Goal: Transaction & Acquisition: Obtain resource

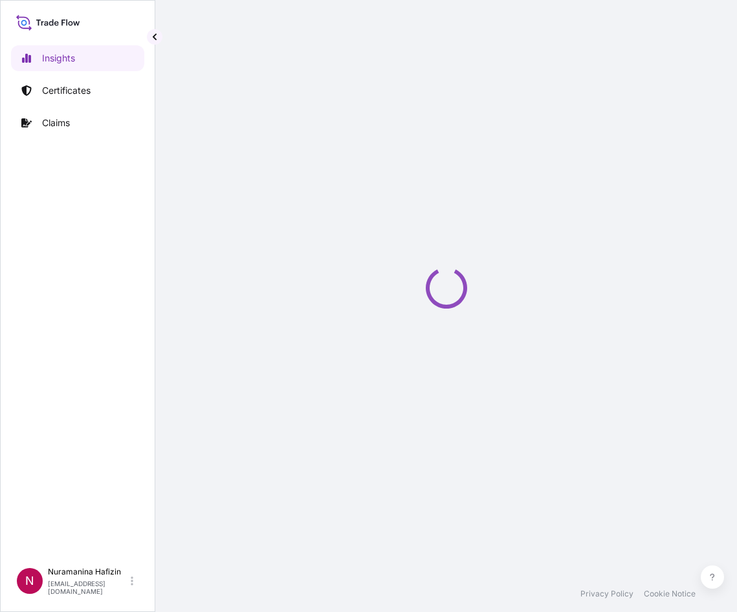
select select "2025"
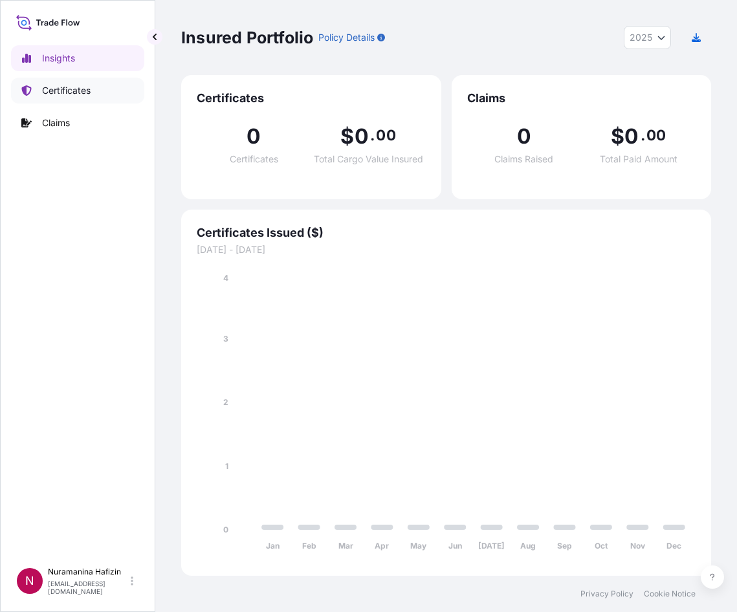
click at [47, 90] on p "Certificates" at bounding box center [66, 90] width 49 height 13
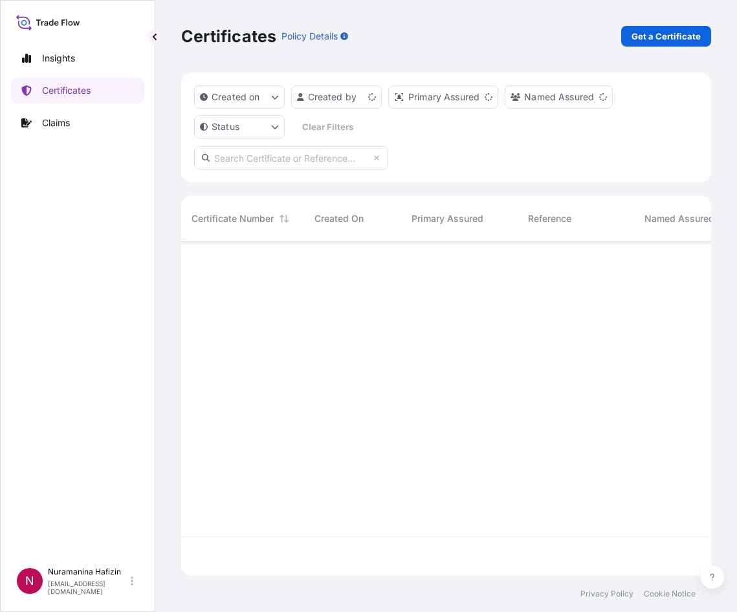
scroll to position [331, 520]
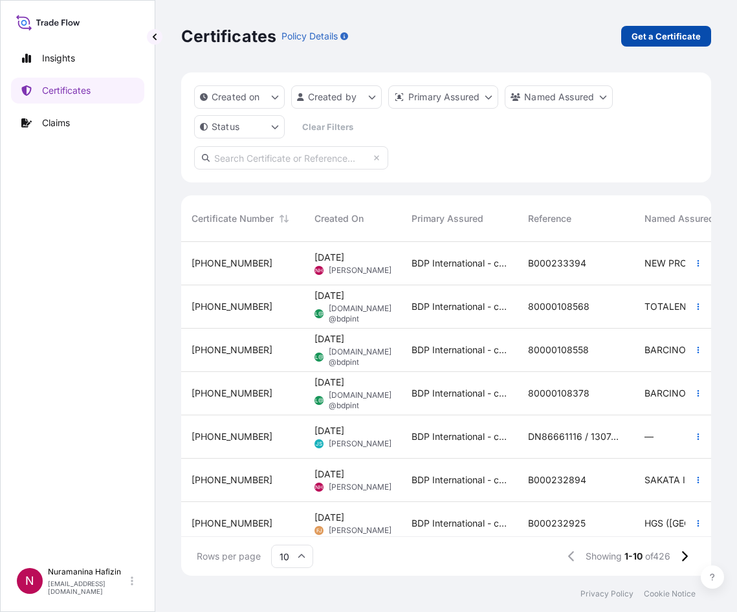
click at [654, 27] on link "Get a Certificate" at bounding box center [666, 36] width 90 height 21
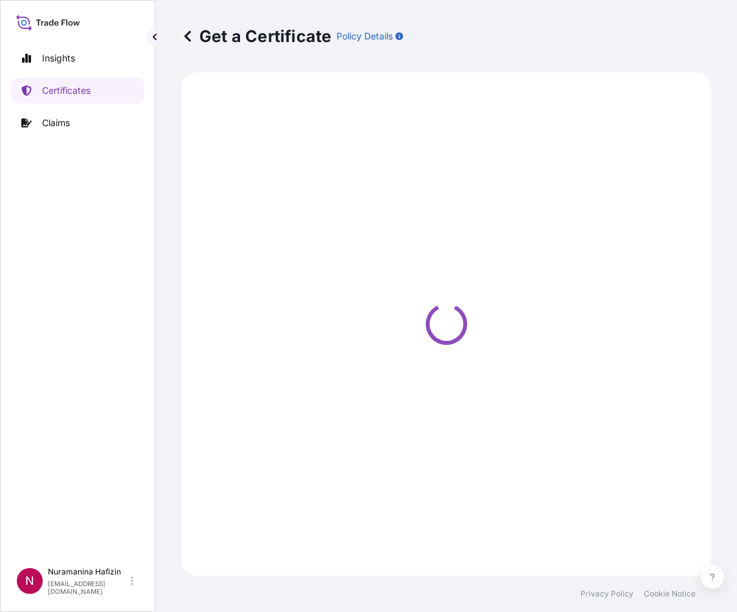
select select "Barge"
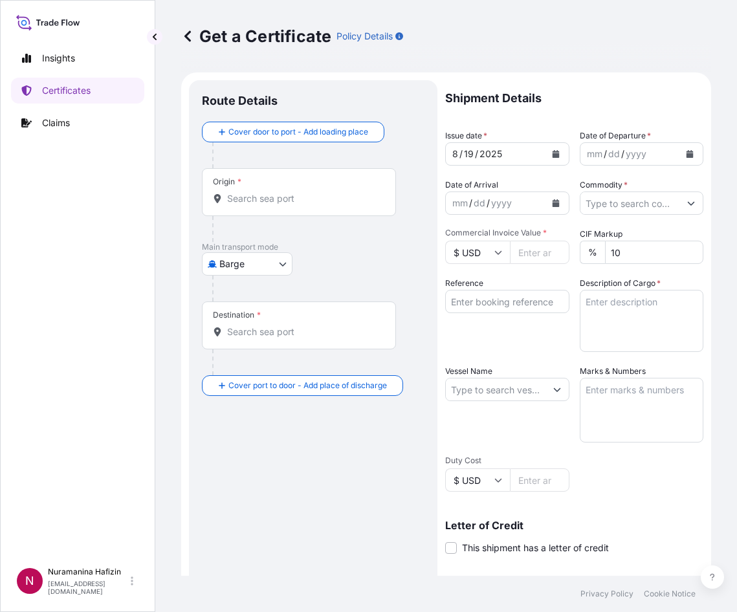
click at [335, 194] on input "Origin *" at bounding box center [303, 198] width 153 height 13
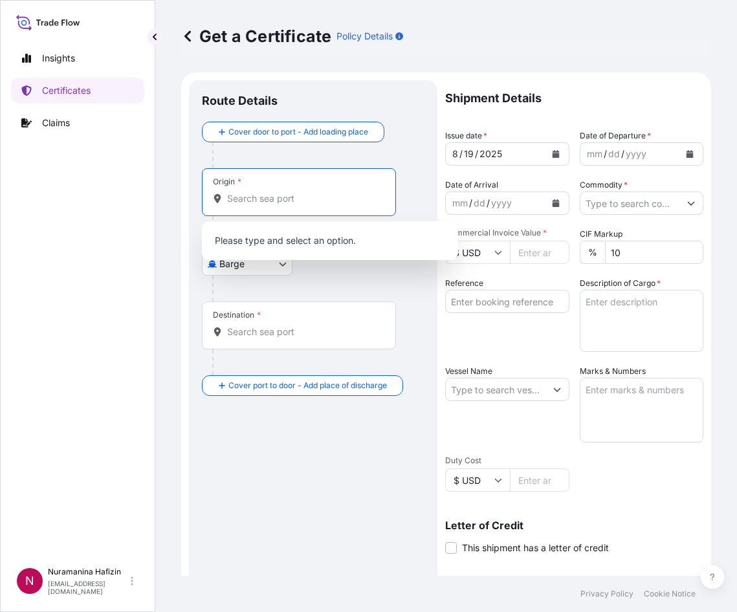
paste input "HUDDERSFIELD"
type input "HUDDERSFIELD"
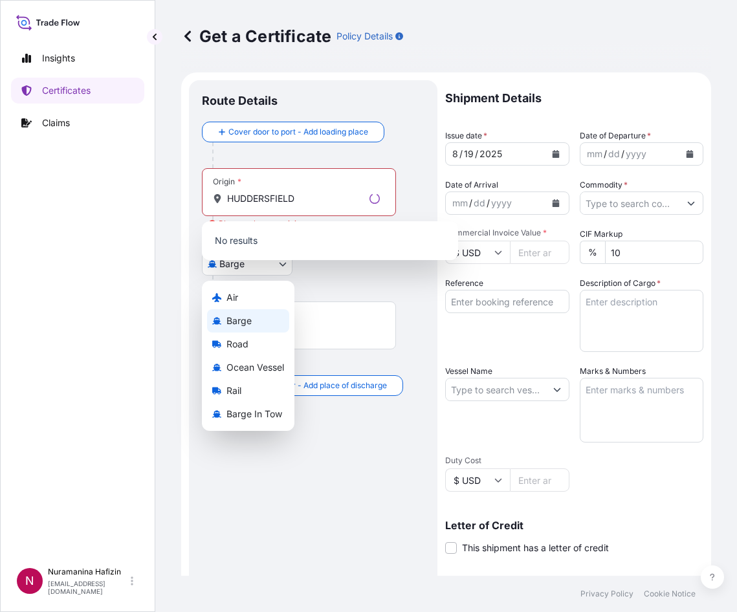
click at [249, 269] on body "0 options available. Insights Certificates Claims N Nuramanina Hafizin [EMAIL_A…" at bounding box center [368, 306] width 737 height 612
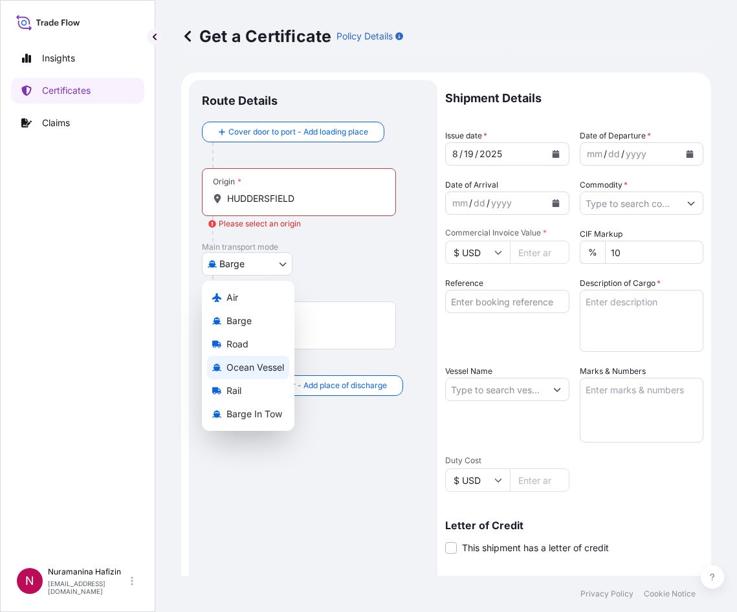
click at [244, 364] on span "Ocean Vessel" at bounding box center [256, 367] width 58 height 13
select select "Ocean Vessel"
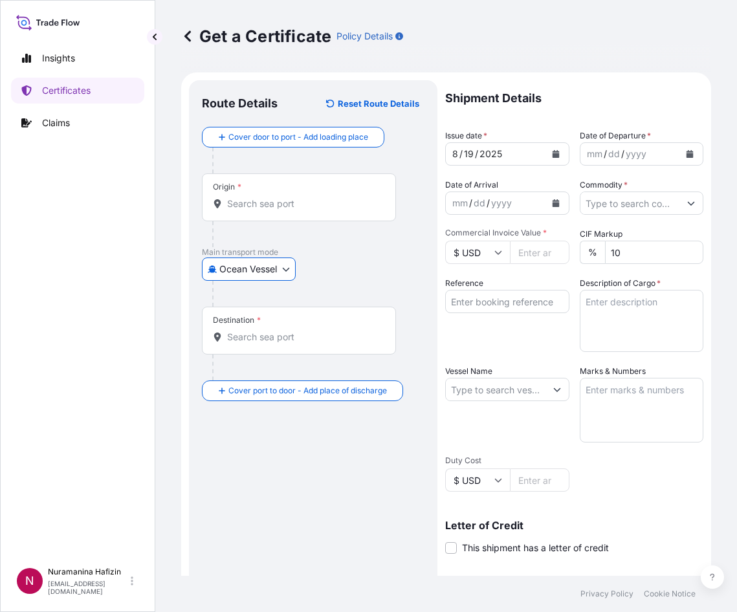
click at [285, 208] on input "Origin *" at bounding box center [303, 203] width 153 height 13
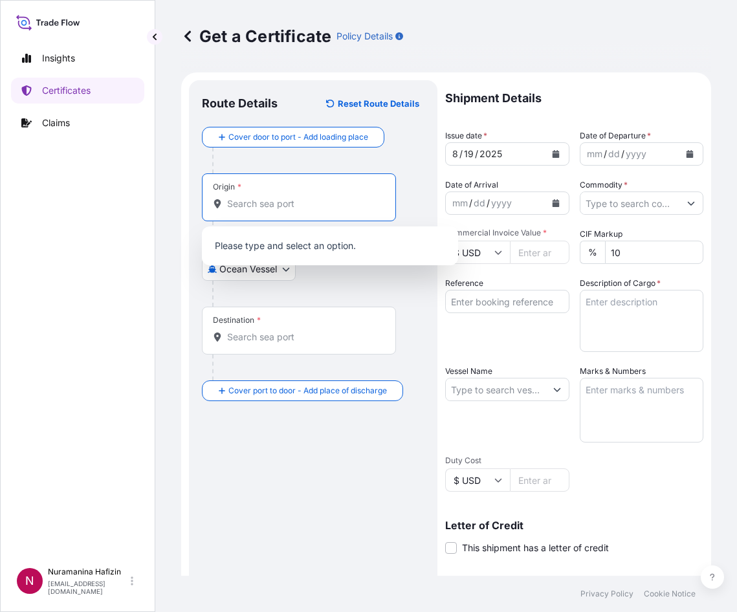
paste input "HUDDERSFIELD"
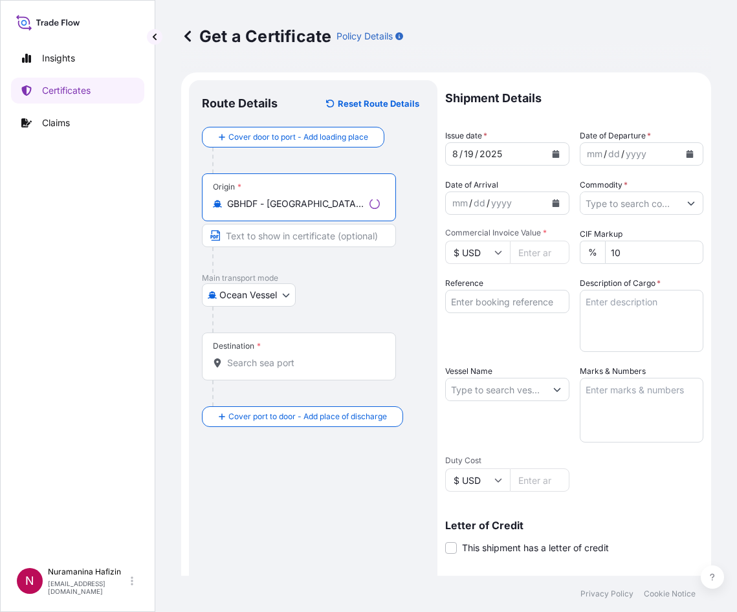
type input "GBHDF - [GEOGRAPHIC_DATA], [GEOGRAPHIC_DATA]"
click at [322, 276] on p "Main transport mode" at bounding box center [313, 278] width 223 height 10
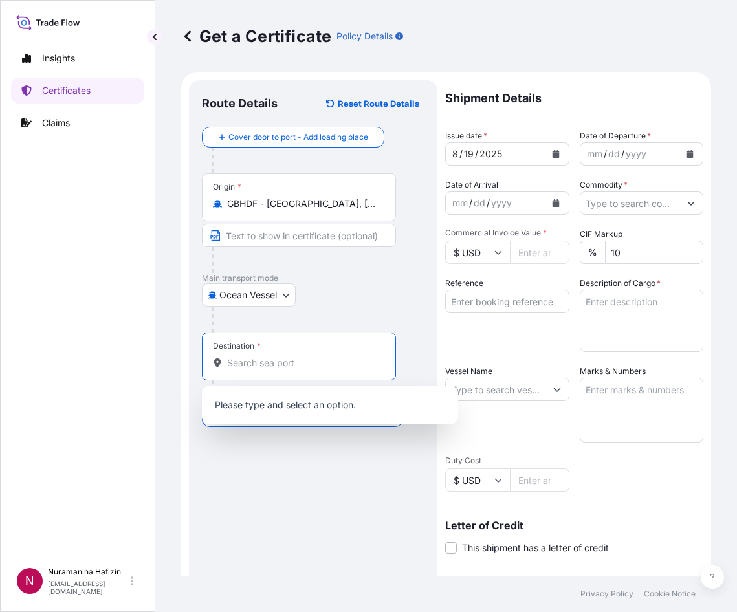
click at [277, 364] on input "Destination *" at bounding box center [303, 363] width 153 height 13
paste input "NHAVA SHEVA, [GEOGRAPHIC_DATA]"
drag, startPoint x: 350, startPoint y: 365, endPoint x: 363, endPoint y: 362, distance: 14.0
click at [375, 364] on div "NHAVA SHEVA, [GEOGRAPHIC_DATA]" at bounding box center [299, 363] width 172 height 13
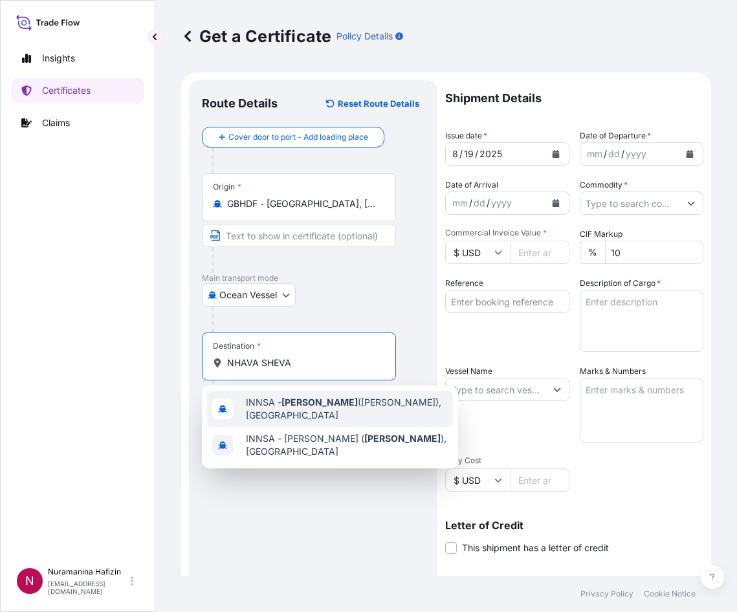
click at [298, 416] on span "INNSA - [GEOGRAPHIC_DATA] ([PERSON_NAME]), [GEOGRAPHIC_DATA]" at bounding box center [347, 409] width 202 height 26
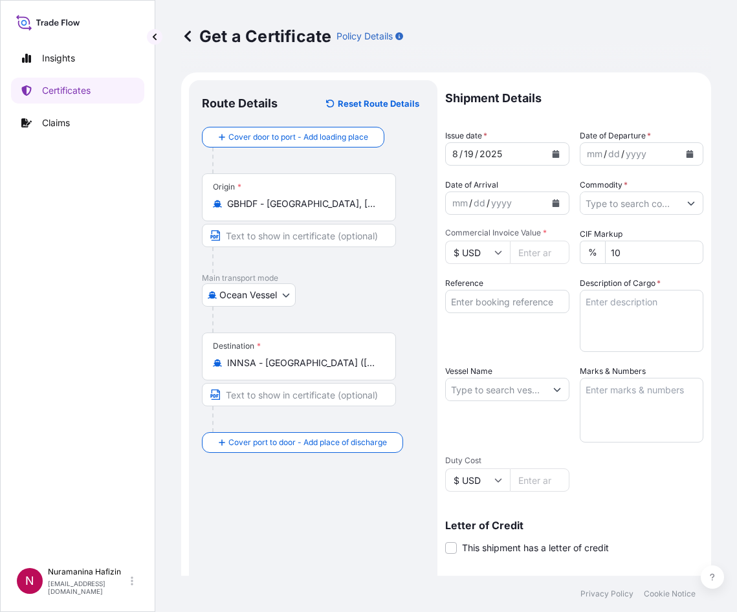
type input "Insalde, [GEOGRAPHIC_DATA]"
click at [552, 201] on icon "Calendar" at bounding box center [555, 203] width 7 height 8
click at [687, 154] on icon "Calendar" at bounding box center [690, 154] width 7 height 8
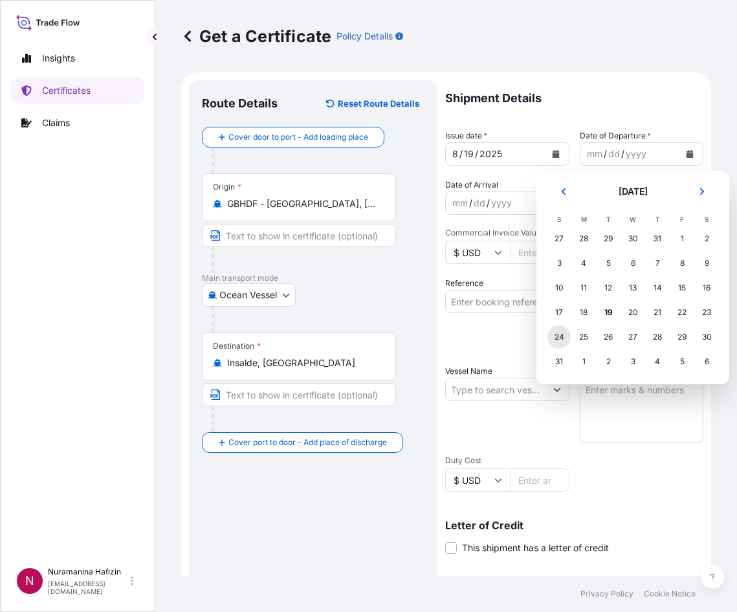
click at [553, 338] on div "24" at bounding box center [559, 337] width 23 height 23
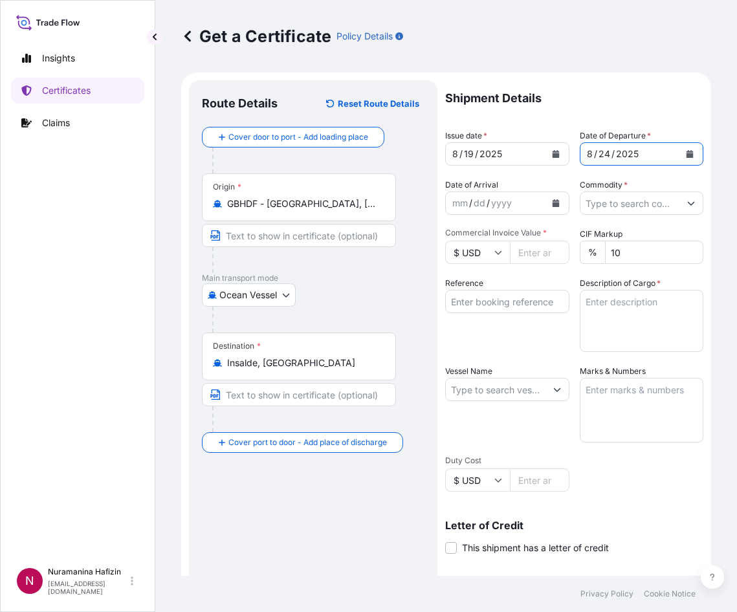
click at [680, 201] on button "Show suggestions" at bounding box center [691, 203] width 23 height 23
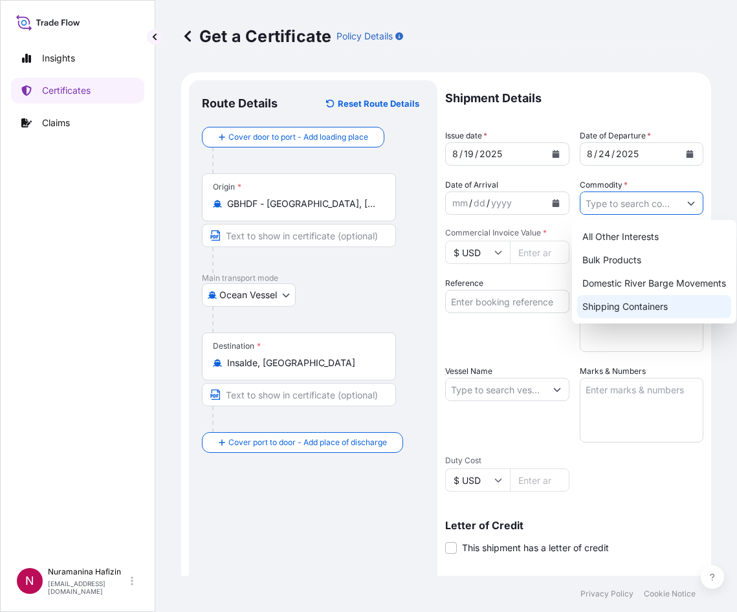
click at [620, 302] on div "Shipping Containers" at bounding box center [654, 306] width 154 height 23
type input "Shipping Containers"
click at [513, 249] on input "Commercial Invoice Value *" at bounding box center [540, 252] width 60 height 23
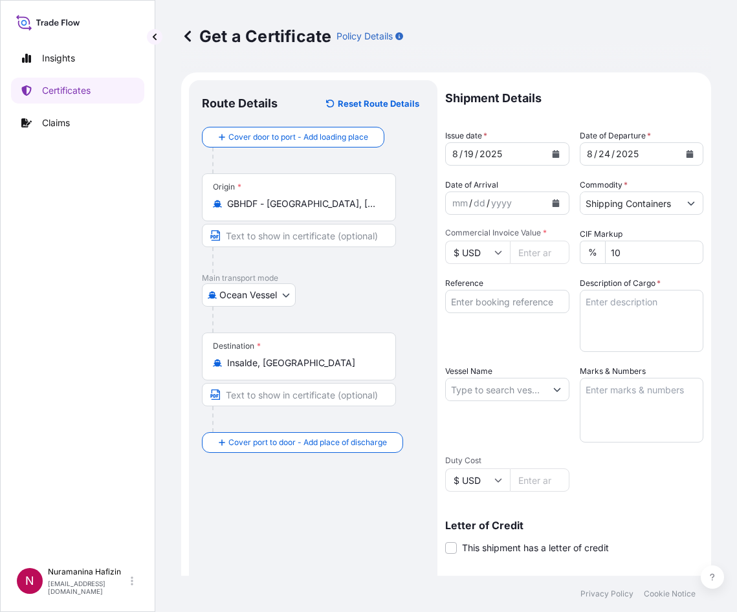
click at [542, 250] on input "Commercial Invoice Value *" at bounding box center [540, 252] width 60 height 23
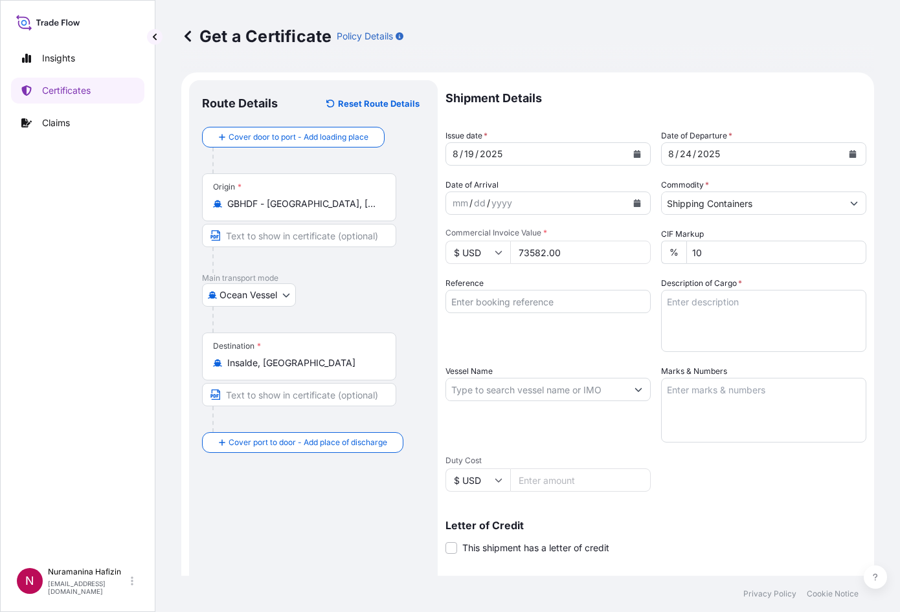
type input "73582.00"
click at [552, 303] on input "Reference" at bounding box center [547, 301] width 205 height 23
click at [546, 305] on input "Reference" at bounding box center [547, 301] width 205 height 23
paste input "B000232947"
type input "B000232947"
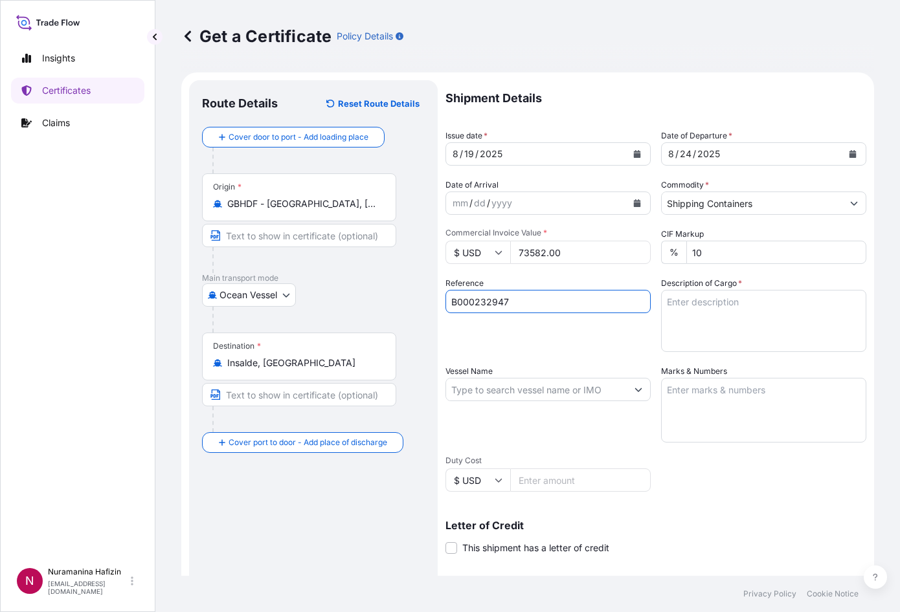
click at [511, 388] on input "Vessel Name" at bounding box center [536, 389] width 181 height 23
drag, startPoint x: 388, startPoint y: 504, endPoint x: 427, endPoint y: 446, distance: 70.0
click at [388, 503] on div "Route Details Reset Route Details Cover door to port - Add loading place Place …" at bounding box center [313, 406] width 223 height 627
click at [516, 382] on input "Vessel Name" at bounding box center [536, 389] width 181 height 23
paste input "VANCOUVER EXPRESS"
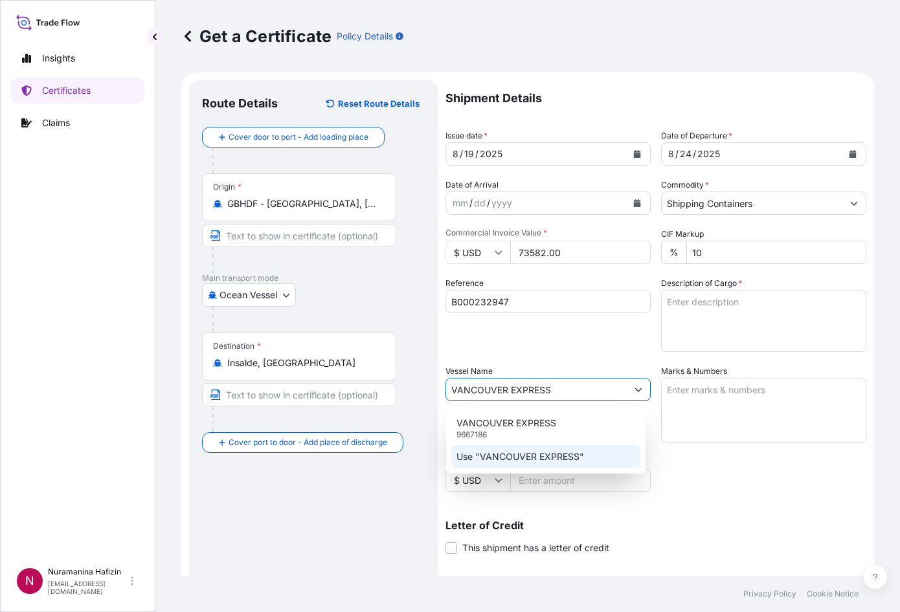
click at [533, 460] on p "Use "VANCOUVER EXPRESS"" at bounding box center [520, 457] width 128 height 13
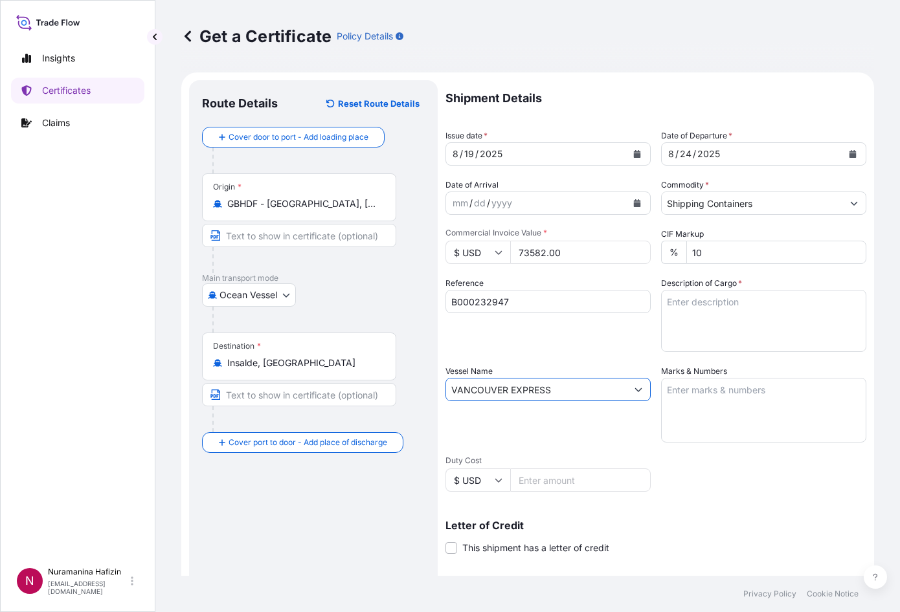
type input "VANCOUVER EXPRESS"
click at [496, 436] on div "Vessel Name VANCOUVER EXPRESS" at bounding box center [547, 404] width 205 height 78
click at [691, 299] on textarea "Description of Cargo *" at bounding box center [763, 321] width 205 height 62
paste textarea "PACKAGES LOADED ONTO 14 PALLETS SOLSPERSE(TM) 20000"
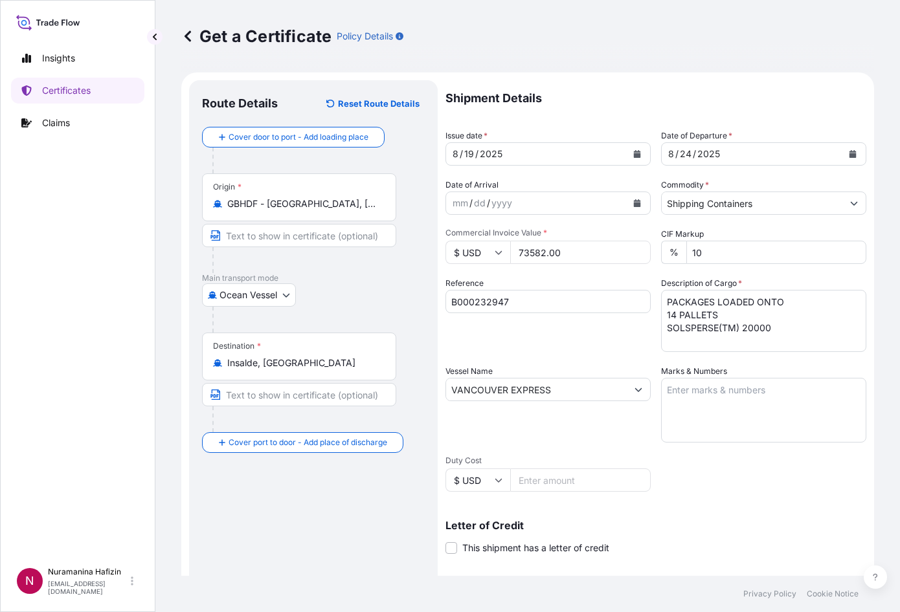
click at [479, 326] on div "Reference B000232947" at bounding box center [547, 314] width 205 height 75
click at [663, 302] on textarea "PACKAGES LOADED ONTO 14 PALLETS SOLSPERSE(TM) 20000" at bounding box center [763, 321] width 205 height 62
paste textarea "210"
click at [737, 331] on textarea "210 PACKAGES LOADED ONTO 14 PALLETS SOLSPERSE(TM) 20000" at bounding box center [763, 321] width 205 height 62
click at [587, 361] on div "Shipment Details Issue date * [DATE] Date of Departure * [DATE] Date of Arrival…" at bounding box center [655, 388] width 421 height 617
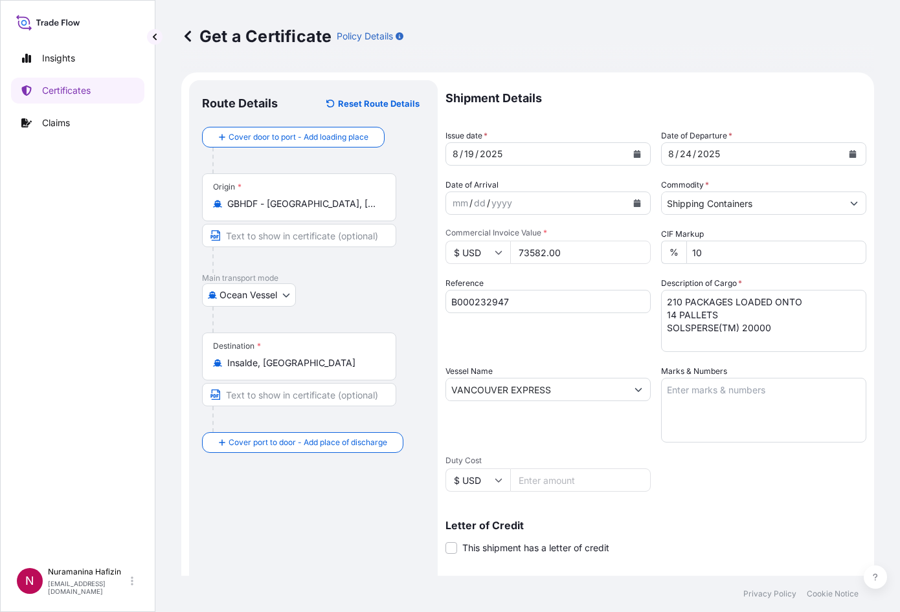
click at [673, 348] on textarea "210 PACKAGES LOADED ONTO 14 PALLETS SOLSPERSE(TM) 20000" at bounding box center [763, 321] width 205 height 62
click at [664, 341] on textarea "210 PACKAGES LOADED ONTO 14 PALLETS SOLSPERSE(TM) 20000" at bounding box center [763, 321] width 205 height 62
paste textarea "GW: 645.50 KGS NW: 510.00 KGS"
drag, startPoint x: 466, startPoint y: 356, endPoint x: 524, endPoint y: 349, distance: 58.7
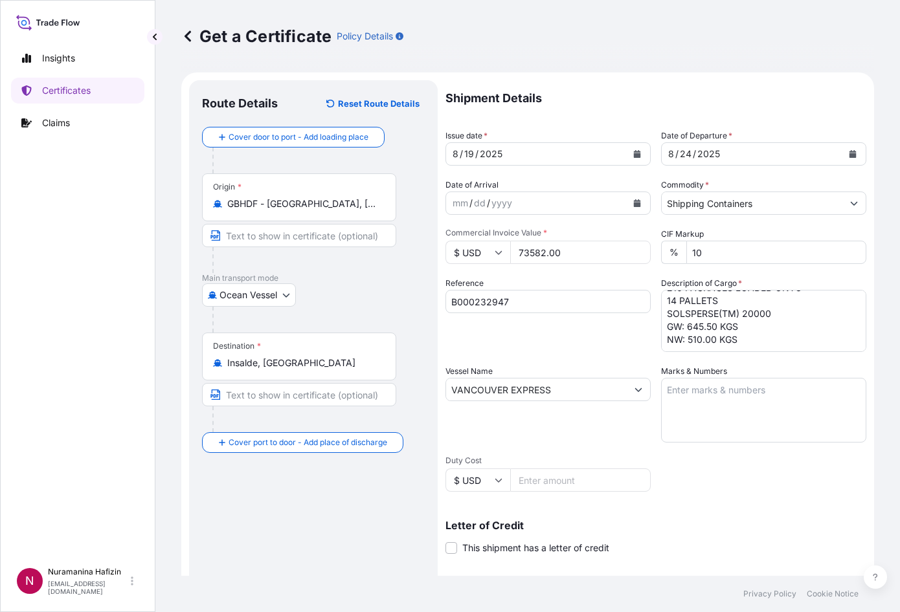
click at [466, 356] on div "Shipment Details Issue date * [DATE] Date of Departure * [DATE] Date of Arrival…" at bounding box center [655, 388] width 421 height 617
click at [700, 320] on textarea "210 PACKAGES LOADED ONTO 14 PALLETS SOLSPERSE(TM) 20000 GW: 645.50 KGS NW: 510.…" at bounding box center [763, 321] width 205 height 62
paste textarea ",107.4000"
click at [456, 341] on div "Reference B000232947" at bounding box center [547, 314] width 205 height 75
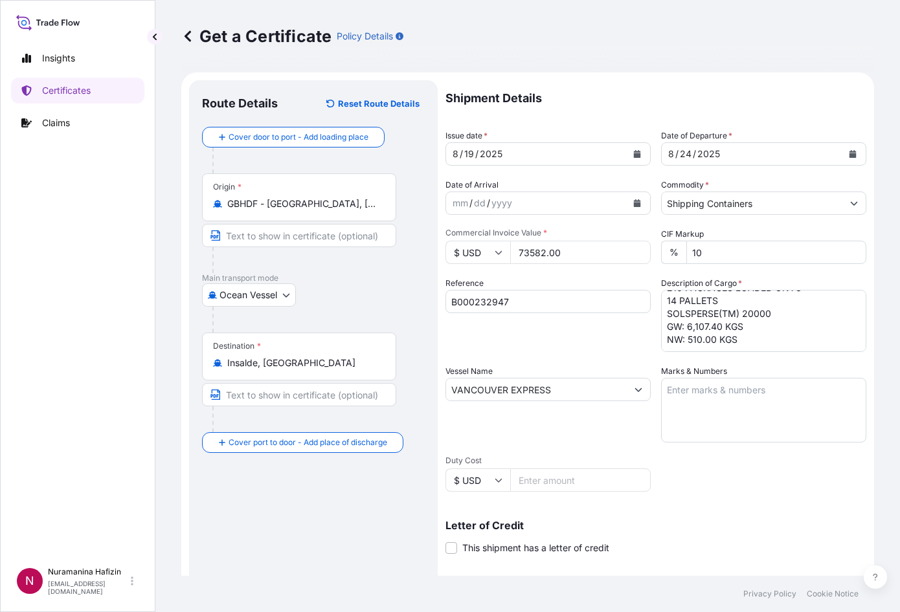
click at [695, 335] on textarea "210 PACKAGES LOADED ONTO 14 PALLETS SOLSPERSE(TM) 20000 GW: 6,107.40 KGS NW: 51…" at bounding box center [763, 321] width 205 height 62
paste textarea ",200.0000"
type textarea "210 PACKAGES LOADED ONTO 14 PALLETS SOLSPERSE(TM) 20000 GW: 6,107.40 KGS NW: 5,…"
click at [576, 334] on div "Reference B000232947" at bounding box center [547, 314] width 205 height 75
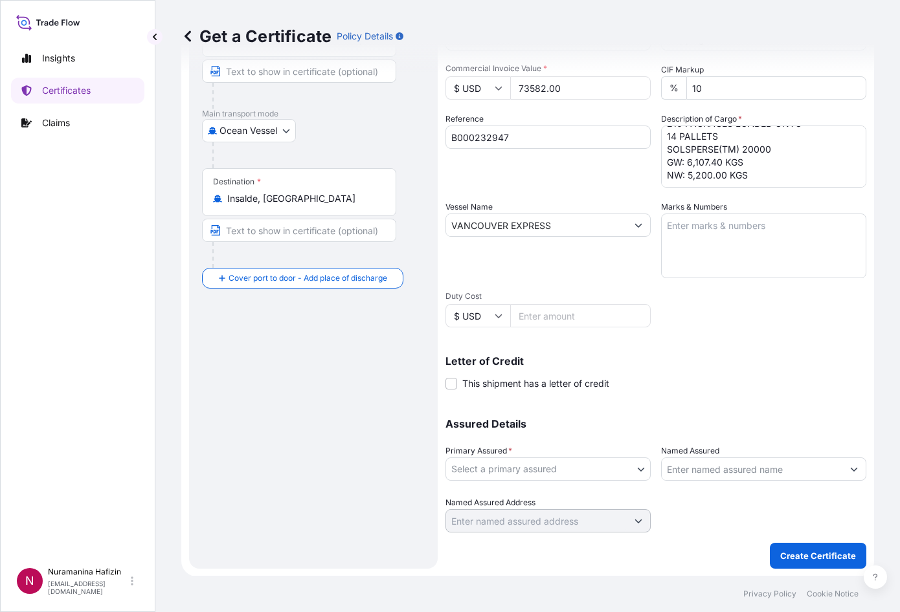
scroll to position [165, 0]
click at [599, 466] on body "Insights Certificates Claims N Nuramanina Hafizin [EMAIL_ADDRESS][DOMAIN_NAME] …" at bounding box center [450, 306] width 900 height 612
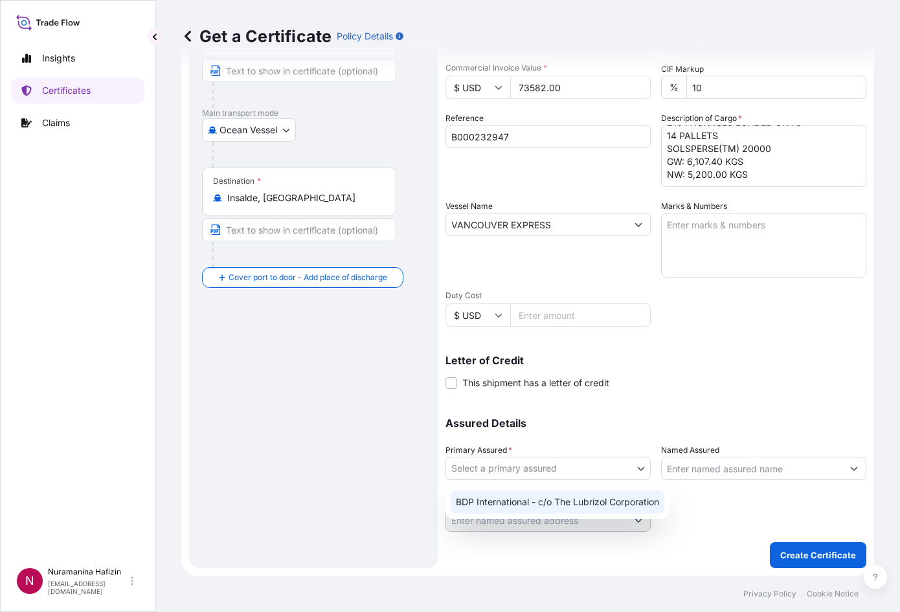
click at [574, 502] on div "BDP International - c/o The Lubrizol Corporation" at bounding box center [558, 502] width 214 height 23
select select "31972"
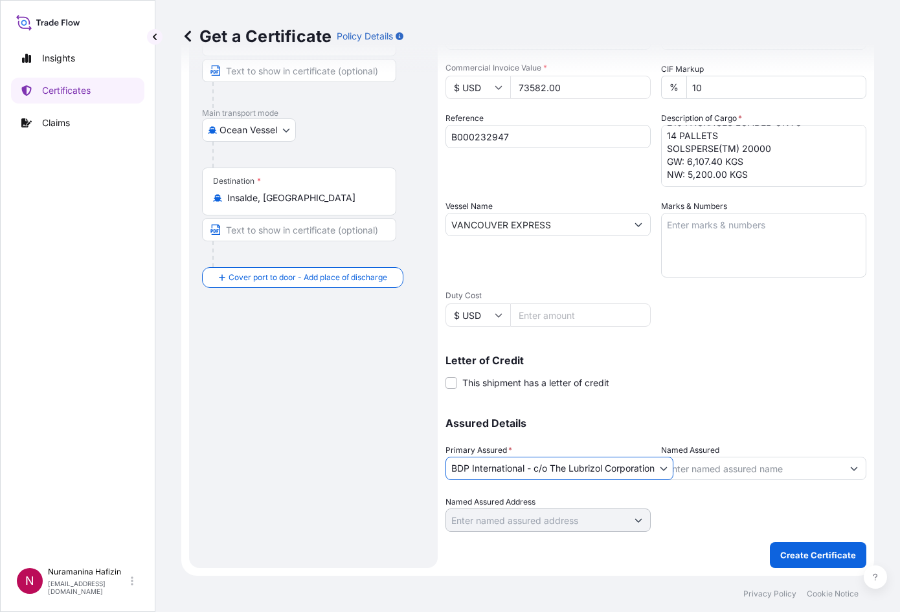
click at [737, 403] on div "Assured Details Primary Assured * BDP International - c/o The Lubrizol Corporat…" at bounding box center [655, 467] width 421 height 129
click at [312, 388] on div "Route Details Reset Route Details Cover door to port - Add loading place Place …" at bounding box center [313, 241] width 223 height 627
click at [701, 465] on input "Named Assured" at bounding box center [752, 468] width 181 height 23
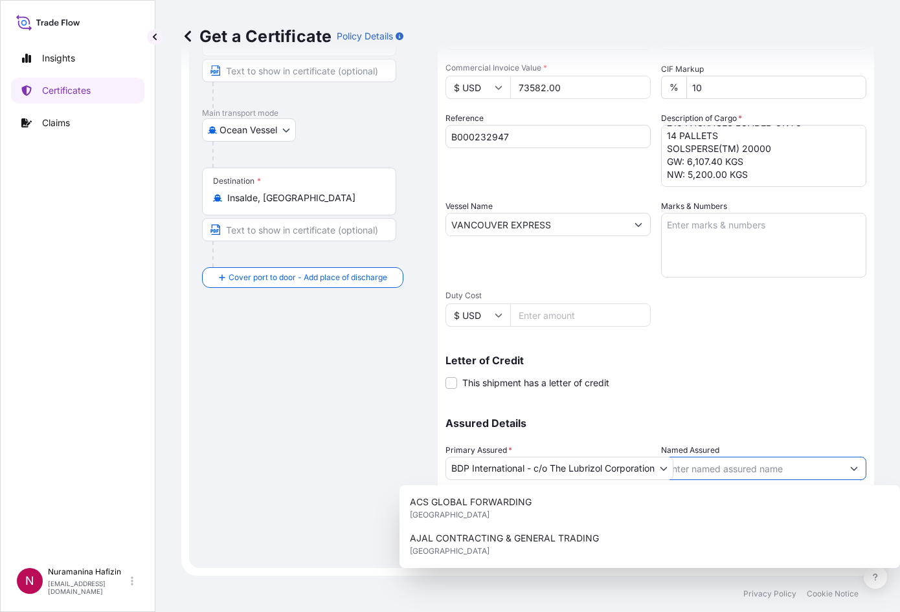
paste input "KANSAI NEROLAC PAINTS LTD"
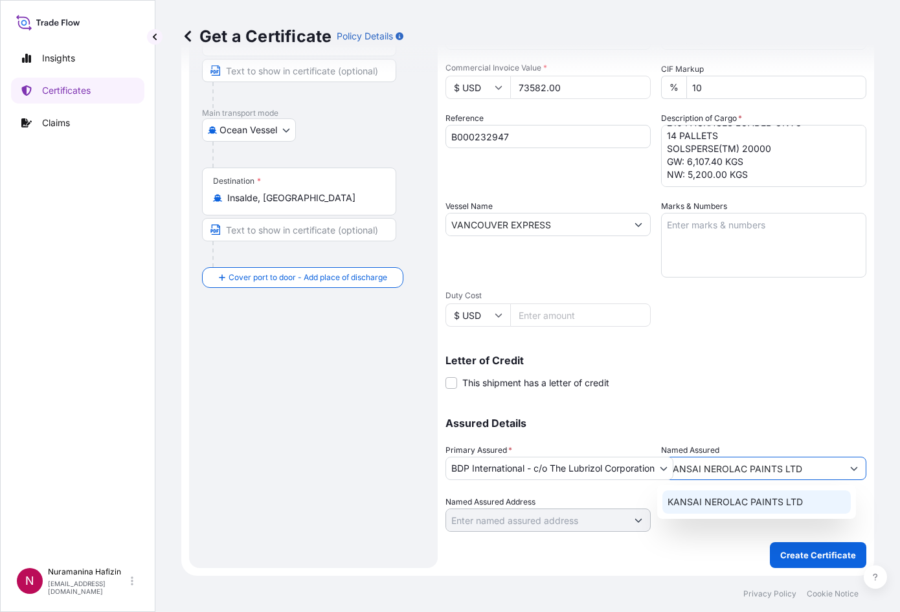
click at [737, 498] on span "KANSAI NEROLAC PAINTS LTD" at bounding box center [734, 502] width 135 height 13
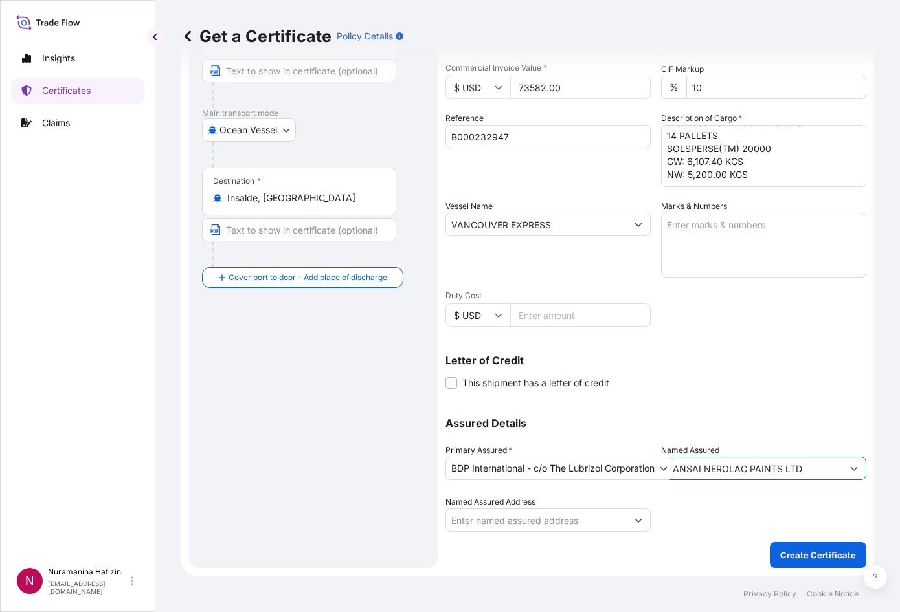
type input "KANSAI NEROLAC PAINTS LTD"
click at [737, 368] on div "Letter of Credit This shipment has a letter of credit Letter of credit * Letter…" at bounding box center [655, 372] width 421 height 34
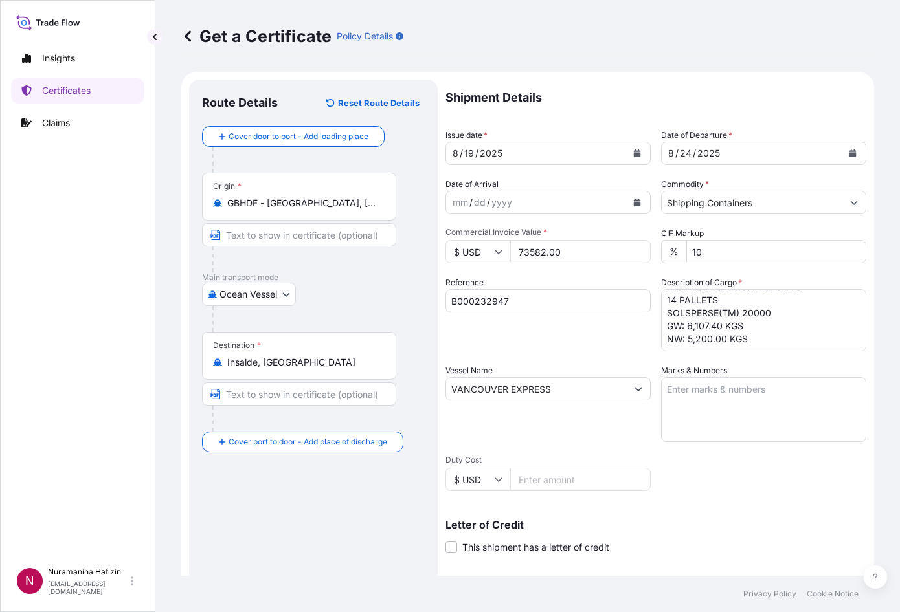
scroll to position [0, 0]
click at [486, 337] on div "Reference B000232947" at bounding box center [547, 314] width 205 height 75
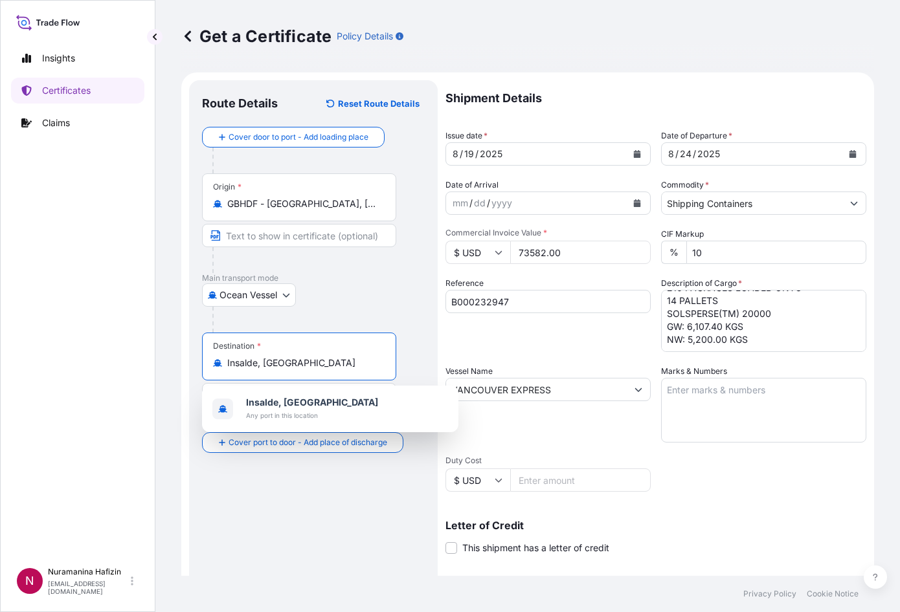
drag, startPoint x: 298, startPoint y: 361, endPoint x: 188, endPoint y: 368, distance: 110.3
click at [189, 367] on div "Route Details Reset Route Details Cover door to port - Add loading place Place …" at bounding box center [313, 406] width 249 height 653
paste input "NHAVA SHEVA, [GEOGRAPHIC_DATA]"
drag, startPoint x: 292, startPoint y: 364, endPoint x: 359, endPoint y: 357, distance: 67.1
click at [359, 357] on input "NHAVA SHEVA, [GEOGRAPHIC_DATA]" at bounding box center [295, 363] width 137 height 13
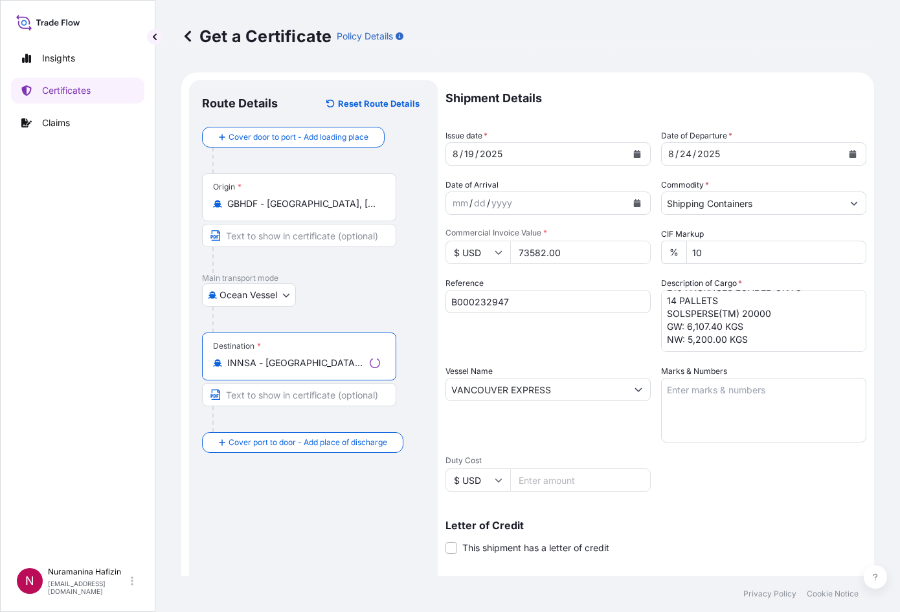
type input "INNSA - [GEOGRAPHIC_DATA] ([PERSON_NAME]), [GEOGRAPHIC_DATA]"
click at [331, 318] on div at bounding box center [318, 320] width 212 height 26
click at [395, 300] on div "Ocean Vessel Air Barge Road Ocean Vessel Rail Barge in [GEOGRAPHIC_DATA]" at bounding box center [313, 295] width 223 height 23
click at [352, 297] on div "Ocean Vessel Air Barge Road Ocean Vessel Rail Barge in [GEOGRAPHIC_DATA]" at bounding box center [313, 295] width 223 height 23
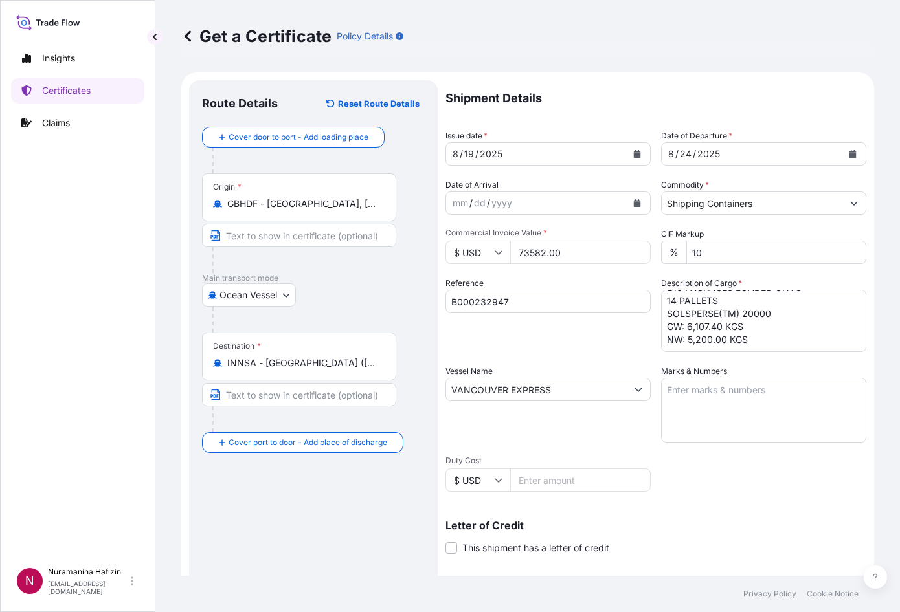
click at [419, 414] on div "Destination * INNSA - [GEOGRAPHIC_DATA] ([PERSON_NAME]), [GEOGRAPHIC_DATA]" at bounding box center [313, 383] width 223 height 100
click at [410, 326] on div at bounding box center [318, 320] width 212 height 26
click at [737, 505] on div "Letter of Credit This shipment has a letter of credit Letter of credit * Letter…" at bounding box center [655, 530] width 421 height 50
click at [509, 343] on div "Reference B000232947" at bounding box center [547, 314] width 205 height 75
click at [500, 422] on div "Vessel Name VANCOUVER EXPRESS" at bounding box center [547, 404] width 205 height 78
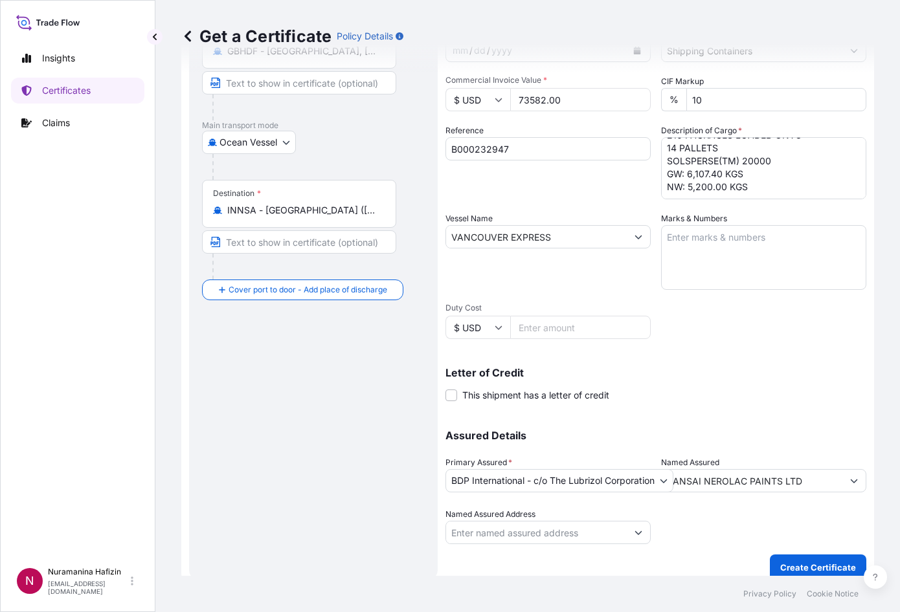
scroll to position [165, 0]
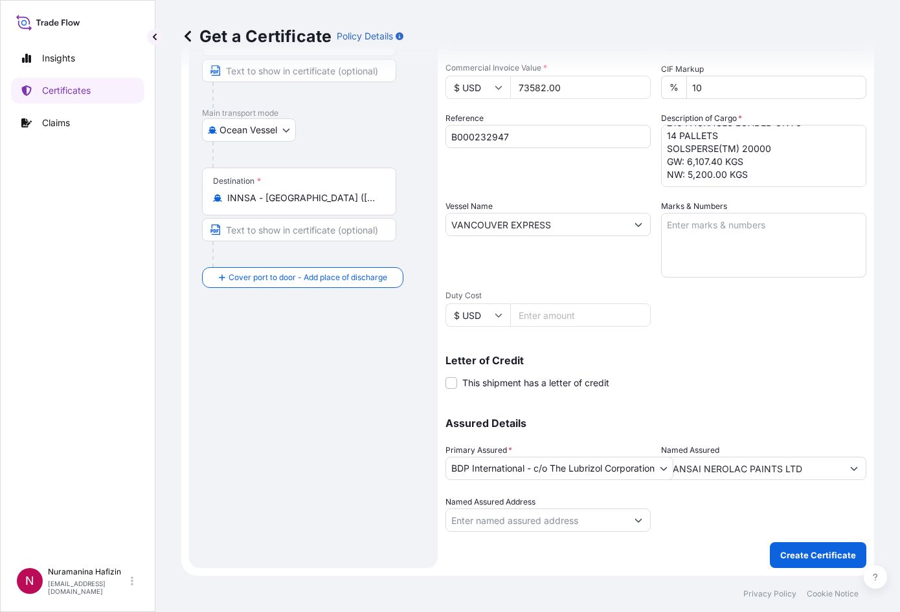
click at [352, 328] on div "Route Details Reset Route Details Cover door to port - Add loading place Place …" at bounding box center [313, 241] width 223 height 627
click at [728, 311] on div "Shipment Details Issue date * [DATE] Date of Departure * [DATE] Date of Arrival…" at bounding box center [655, 223] width 421 height 617
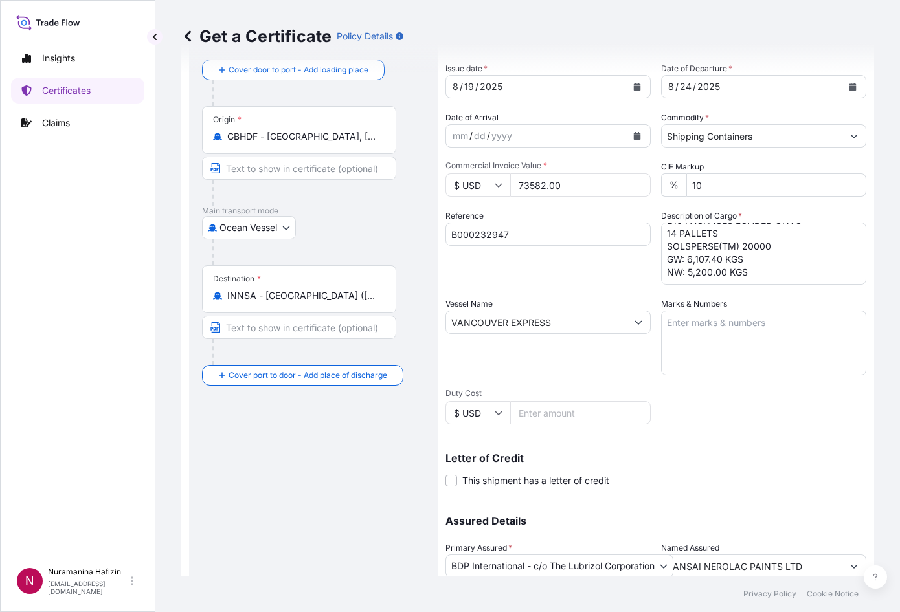
scroll to position [129, 0]
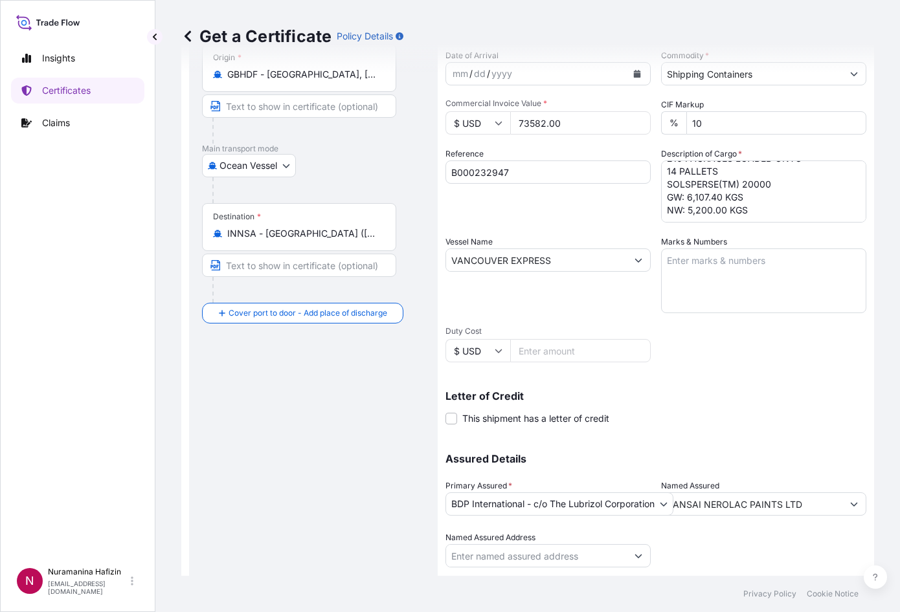
click at [322, 381] on div "Route Details Reset Route Details Cover door to port - Add loading place Place …" at bounding box center [313, 277] width 223 height 627
click at [737, 343] on div "Shipment Details Issue date * [DATE] Date of Departure * [DATE] Date of Arrival…" at bounding box center [655, 259] width 421 height 617
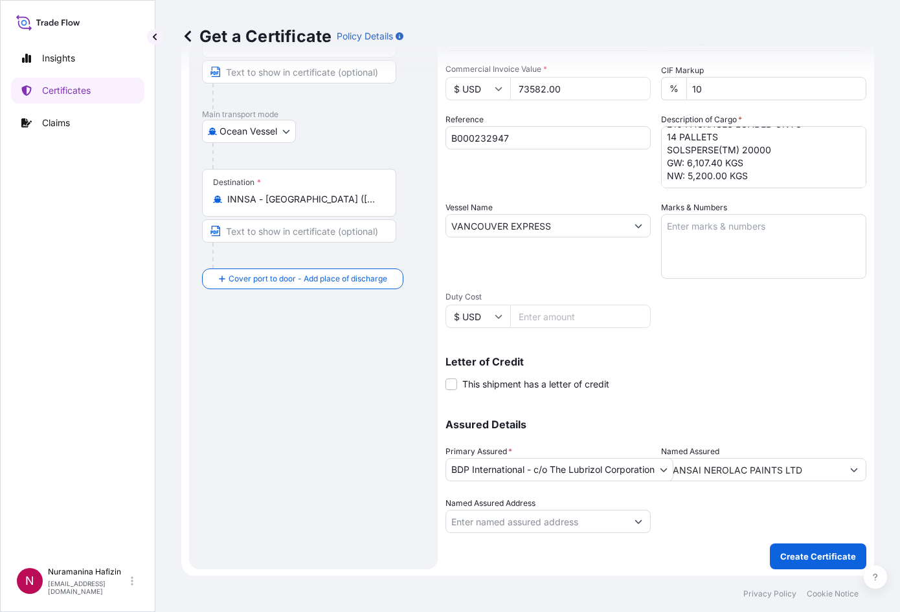
scroll to position [165, 0]
click at [737, 556] on p "Create Certificate" at bounding box center [818, 555] width 76 height 13
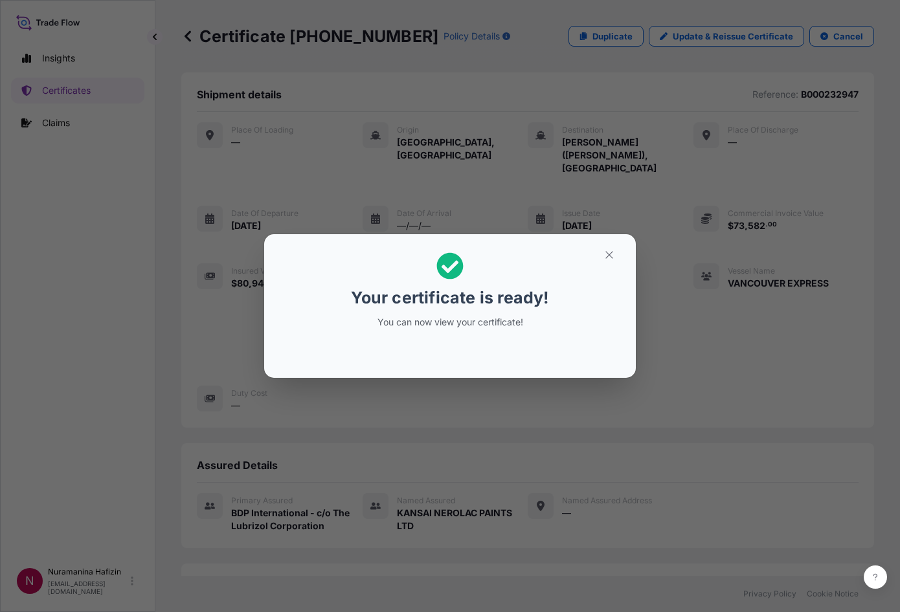
click at [119, 405] on div "Your certificate is ready! You can now view your certificate!" at bounding box center [450, 306] width 900 height 612
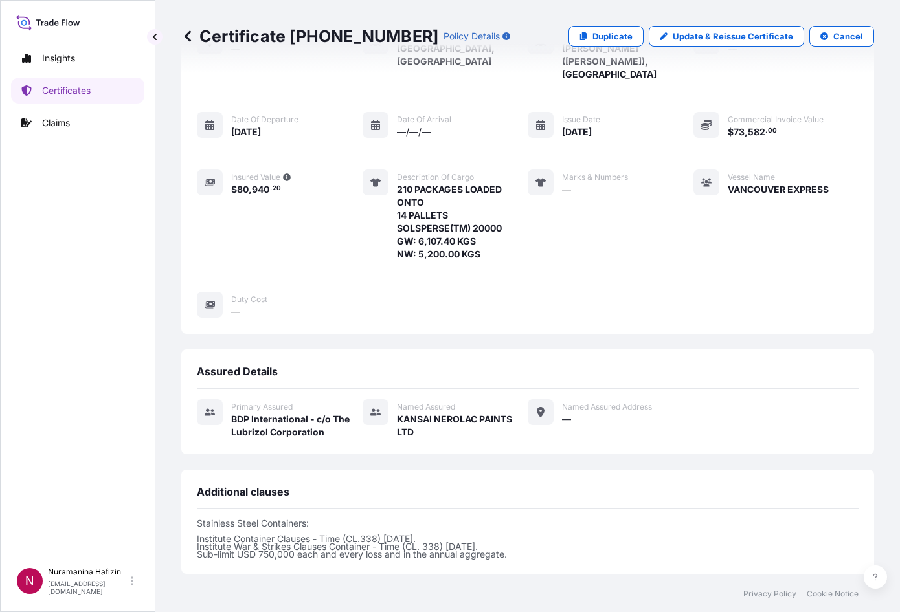
scroll to position [296, 0]
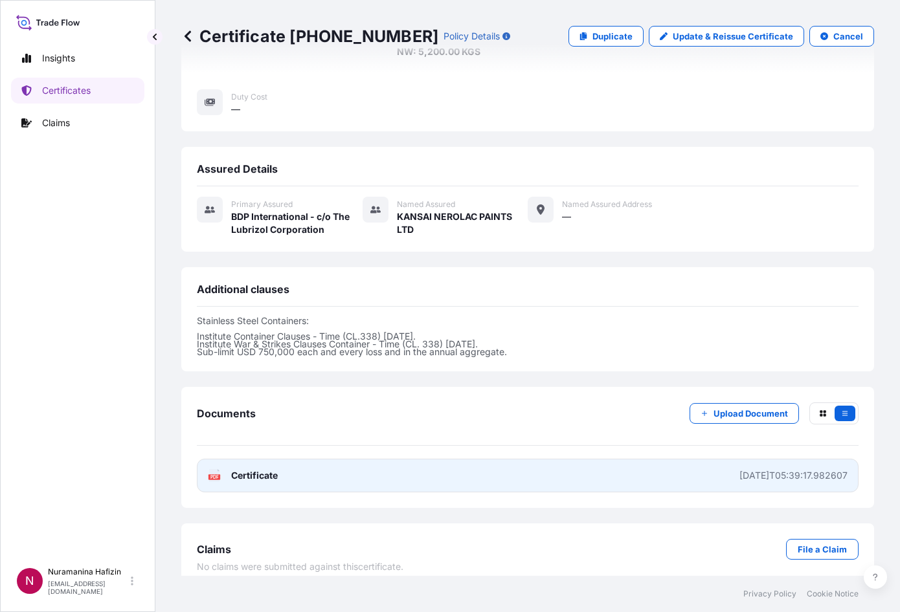
click at [350, 468] on link "PDF Certificate [DATE]T05:39:17.982607" at bounding box center [528, 476] width 662 height 34
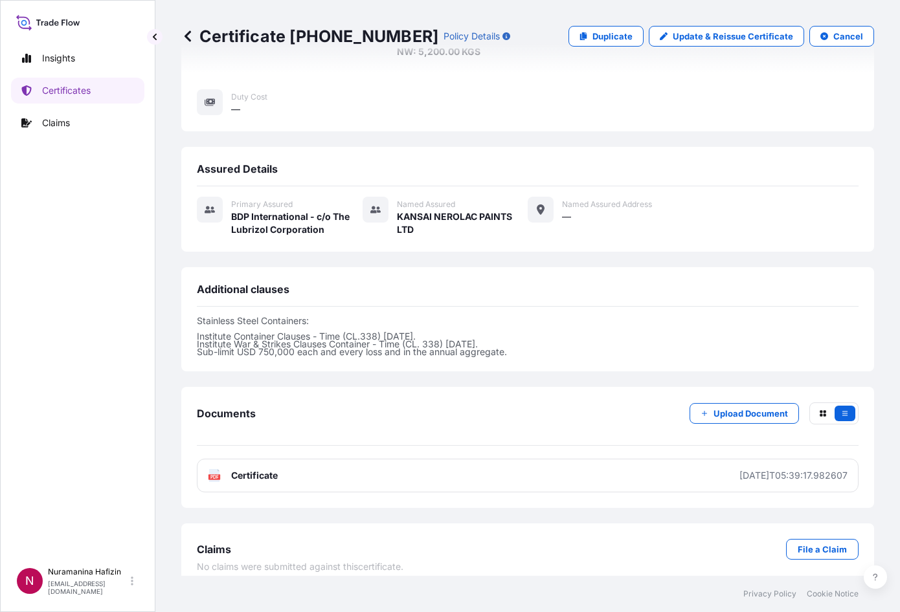
drag, startPoint x: 50, startPoint y: 320, endPoint x: 54, endPoint y: 314, distance: 7.0
click at [50, 320] on div "Insights Certificates Claims" at bounding box center [77, 298] width 133 height 528
